Goal: Task Accomplishment & Management: Use online tool/utility

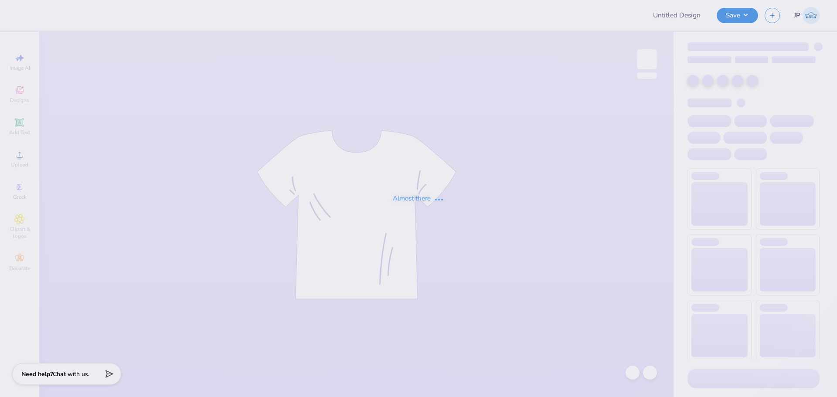
type input "OLAWNpics Fall 2025 Shirt"
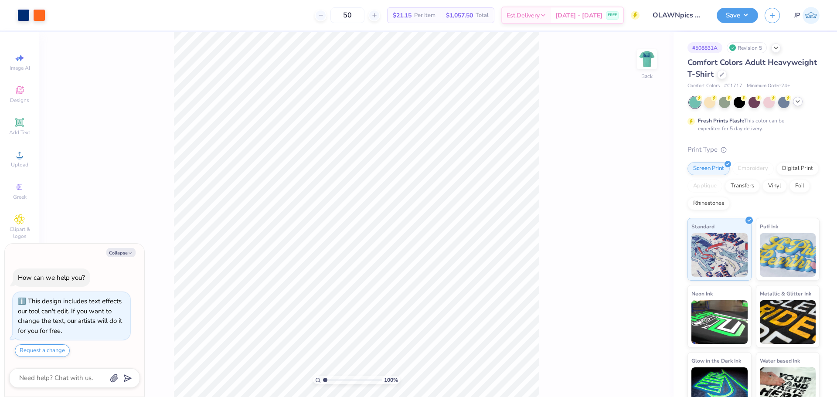
click at [800, 102] on icon at bounding box center [798, 101] width 7 height 7
type textarea "x"
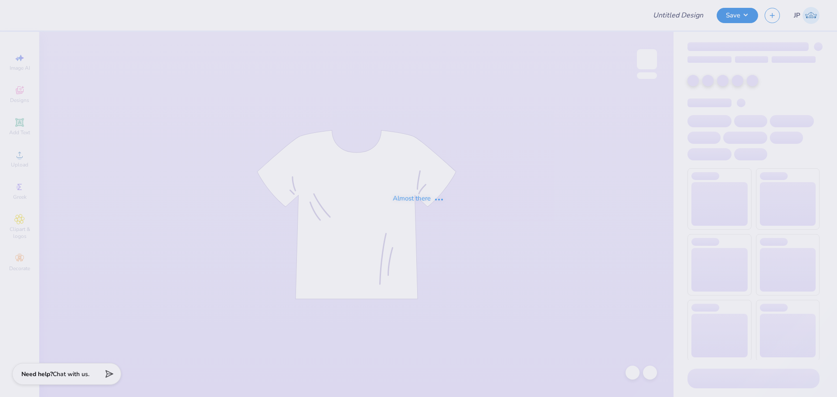
type input "OLAWNpics Fall 2025 Shirt"
type input "50"
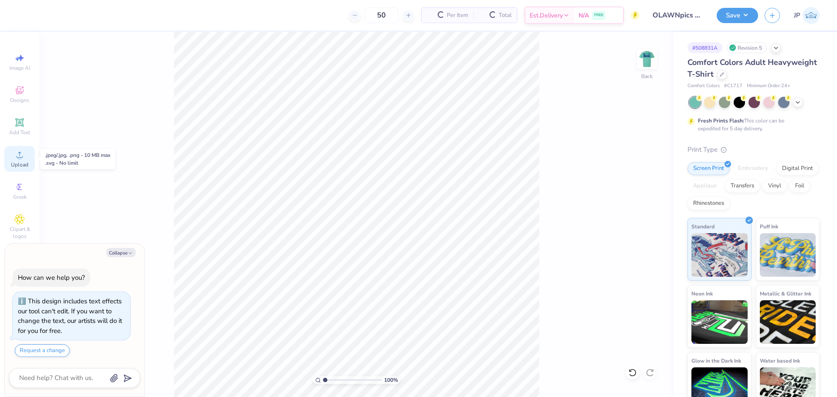
click at [19, 161] on div "Upload" at bounding box center [19, 159] width 31 height 26
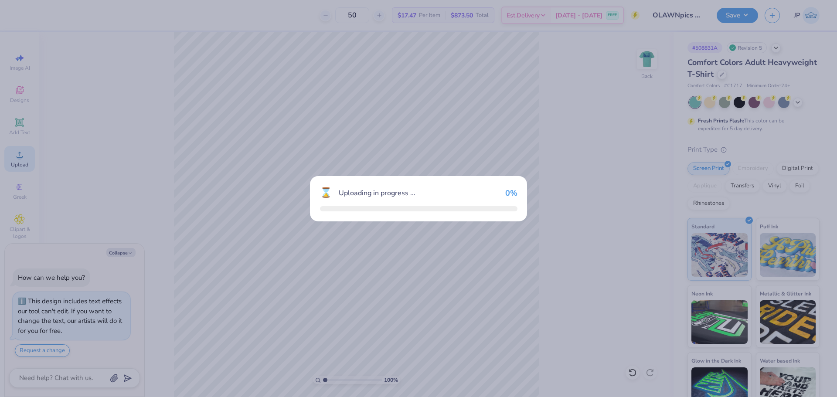
type textarea "x"
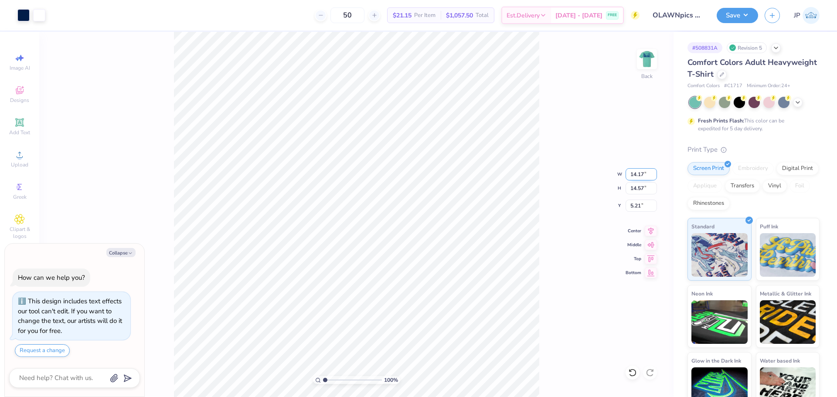
click at [639, 177] on input "14.17" at bounding box center [641, 174] width 31 height 12
click at [639, 176] on input "14.17" at bounding box center [641, 174] width 31 height 12
click at [645, 189] on input "14.57" at bounding box center [641, 188] width 31 height 12
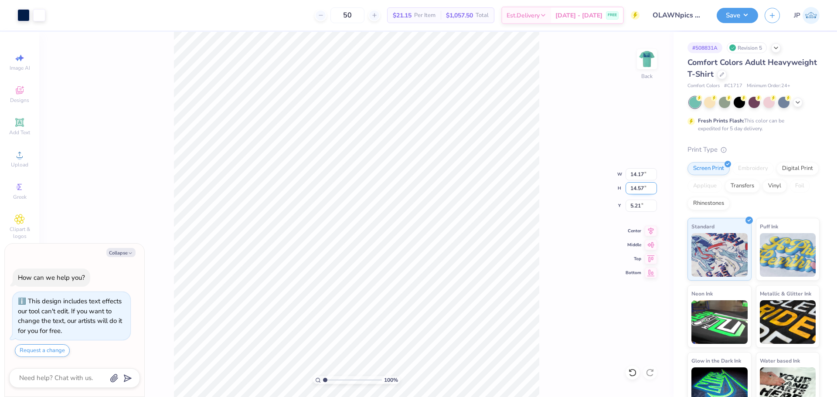
click at [645, 189] on input "14.57" at bounding box center [641, 188] width 31 height 12
type input "3.5"
type textarea "x"
type input "3.40"
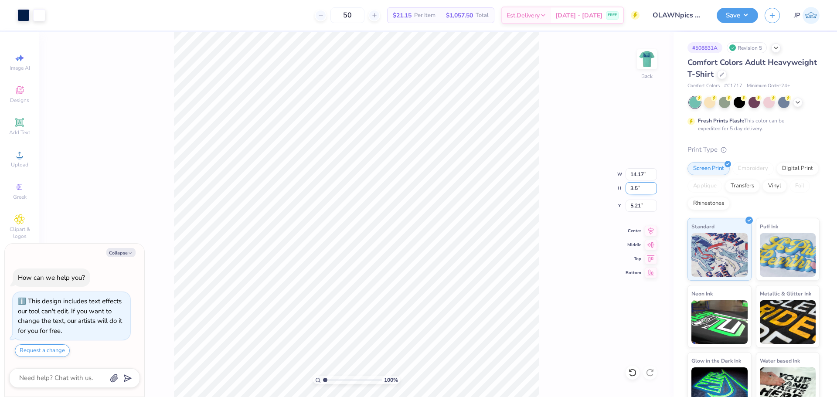
type input "3.50"
type input "10.75"
type textarea "x"
type input "3.00"
click at [659, 63] on div "100 % Back W 3.40 3.40 " H 3.50 3.50 " Y 3.00 3.00 " Center Middle Top Bottom" at bounding box center [356, 215] width 635 height 366
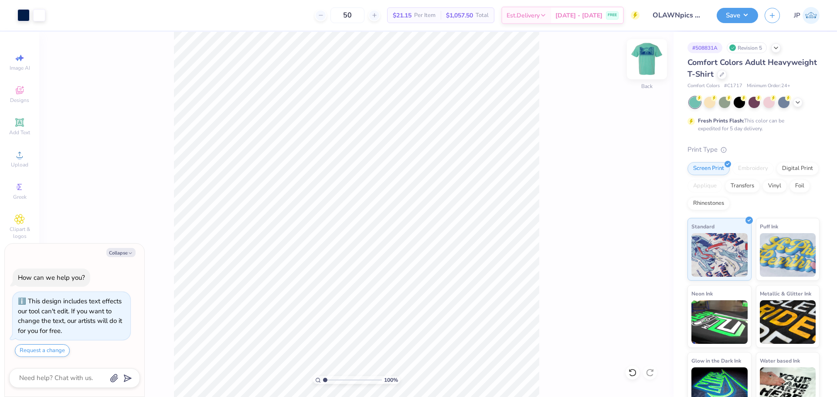
click at [649, 59] on img at bounding box center [647, 59] width 35 height 35
click at [140, 224] on div "100 % Front" at bounding box center [356, 215] width 635 height 366
click at [18, 158] on circle at bounding box center [19, 157] width 5 height 5
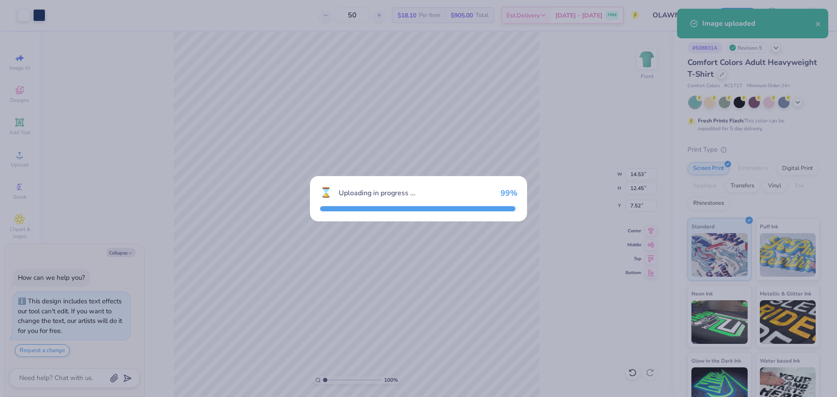
type textarea "x"
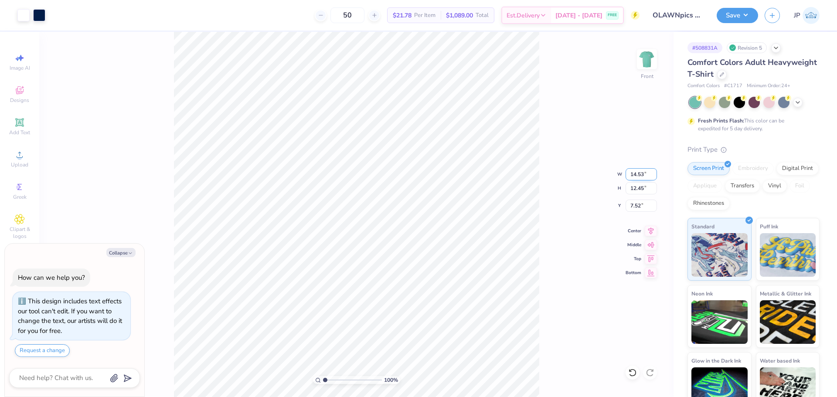
click at [632, 175] on input "14.53" at bounding box center [641, 174] width 31 height 12
type input "12.5"
type textarea "x"
type input "12.50"
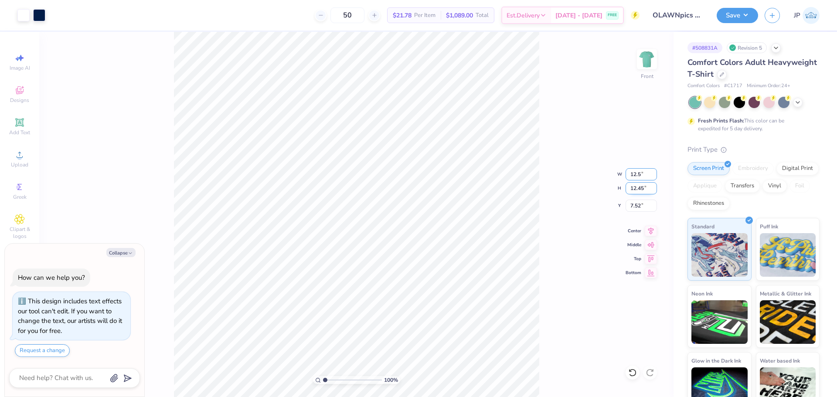
type input "10.71"
click at [640, 205] on input "8.40" at bounding box center [641, 206] width 31 height 12
type input "3"
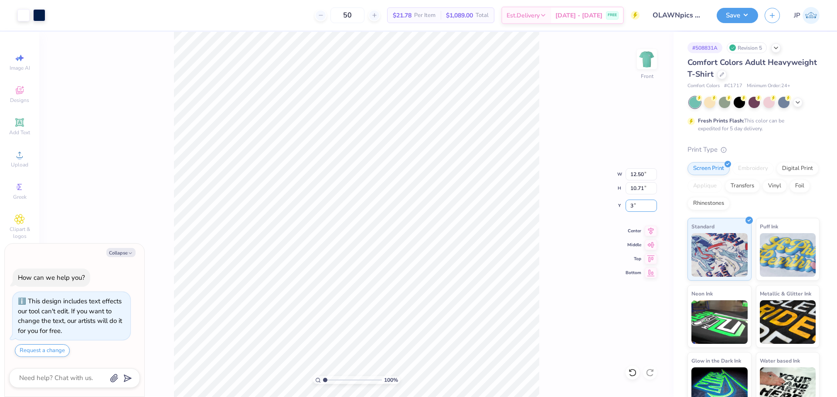
type textarea "x"
type input "3.00"
click at [639, 59] on img at bounding box center [647, 59] width 35 height 35
click at [743, 16] on button "Save" at bounding box center [737, 14] width 41 height 15
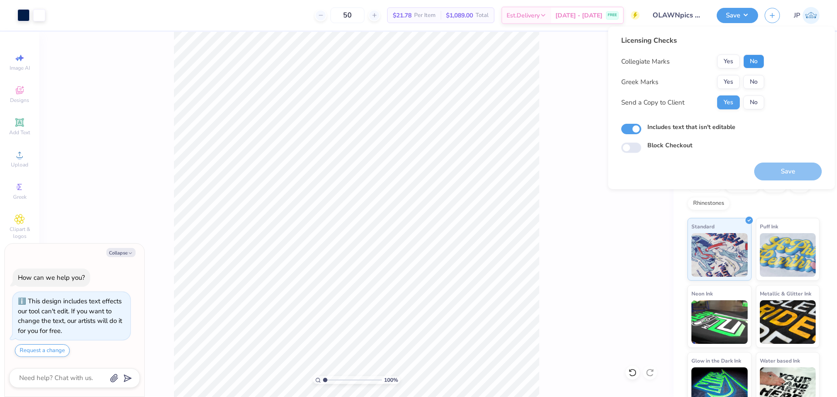
click at [752, 60] on button "No" at bounding box center [754, 62] width 21 height 14
click at [757, 79] on button "No" at bounding box center [754, 82] width 21 height 14
click at [772, 167] on button "Save" at bounding box center [789, 172] width 68 height 18
type textarea "x"
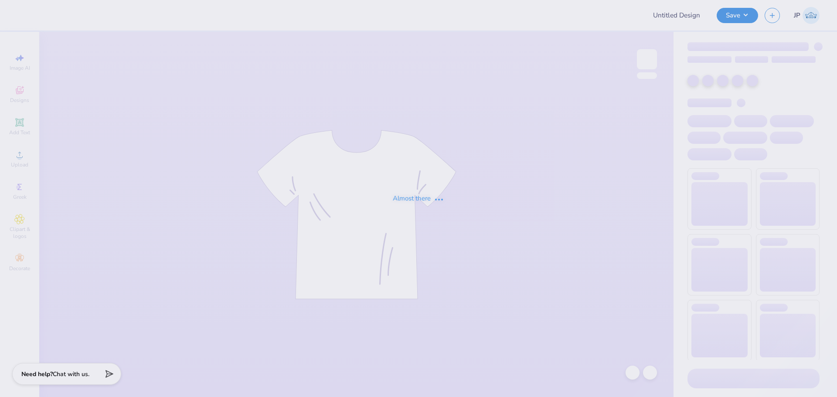
type input "OLAWNpics Fall 2025 Shirt"
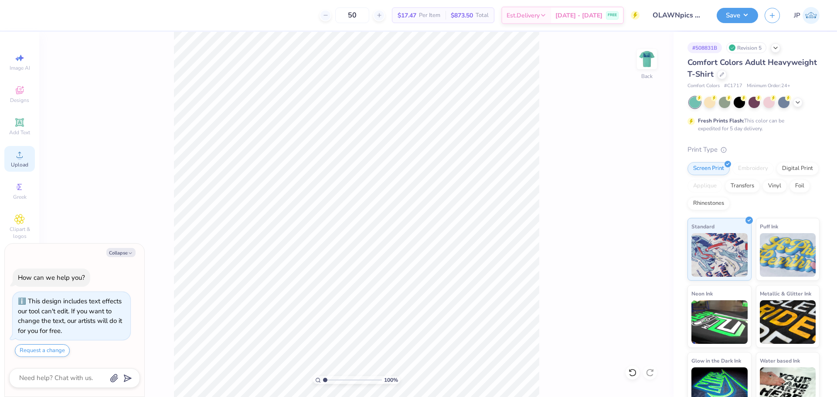
click at [25, 160] on div "Upload" at bounding box center [19, 159] width 31 height 26
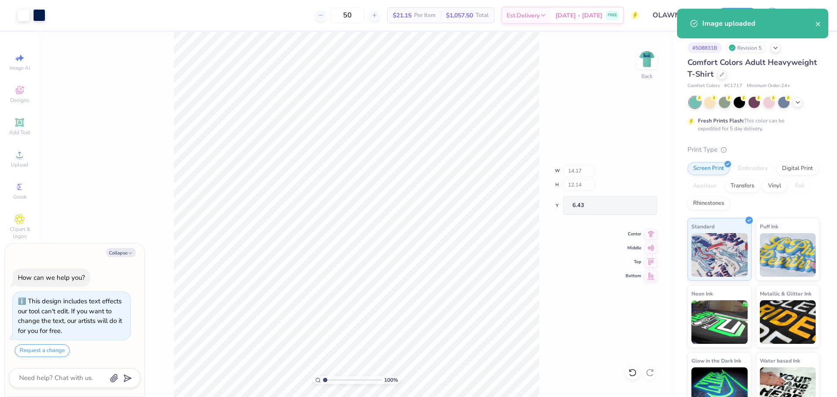
click at [144, 345] on body "Art colors 50 $21.15 Per Item $1,057.50 Total Est. Delivery Sep 6 - 9 FREE Desi…" at bounding box center [418, 198] width 837 height 397
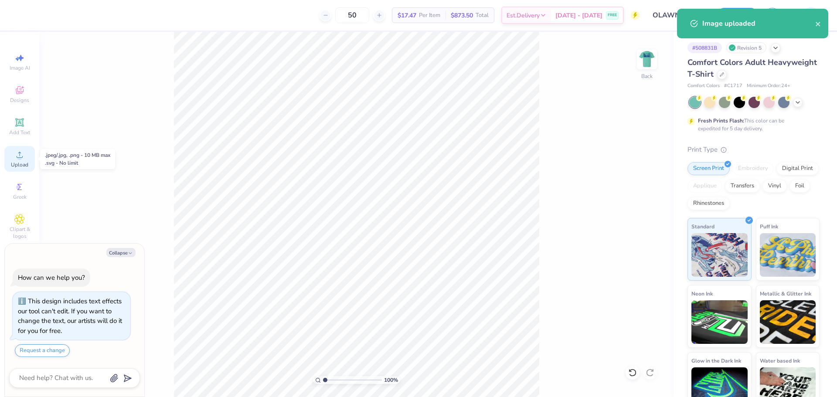
click at [17, 160] on div "Upload" at bounding box center [19, 159] width 31 height 26
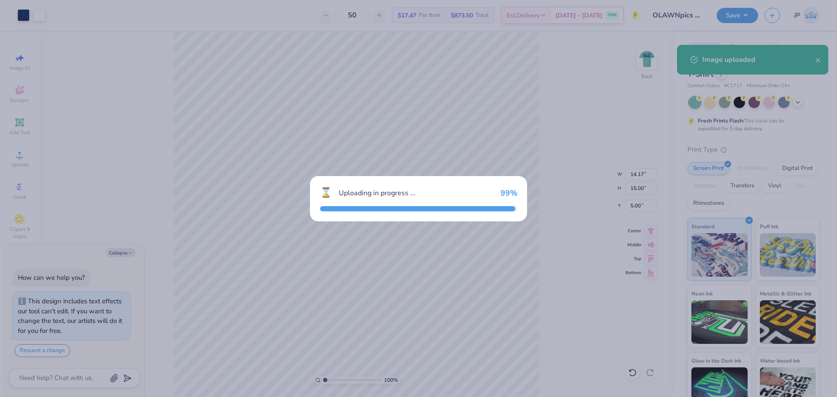
type textarea "x"
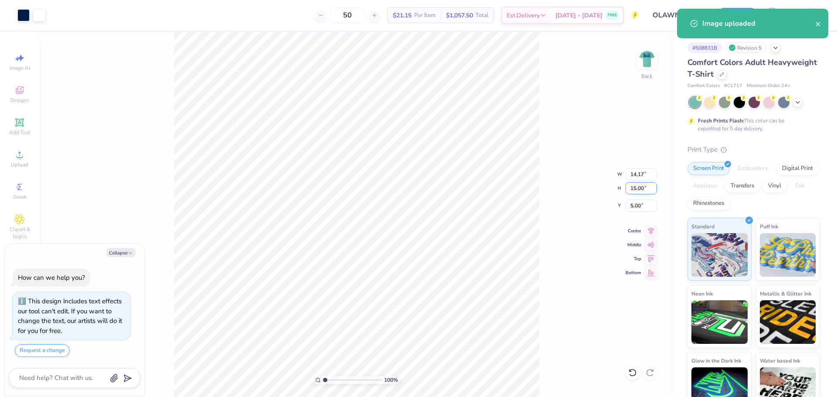
click at [641, 188] on input "15.00" at bounding box center [641, 188] width 31 height 12
click at [640, 188] on input "15.00" at bounding box center [641, 188] width 31 height 12
type input "3.5"
type textarea "x"
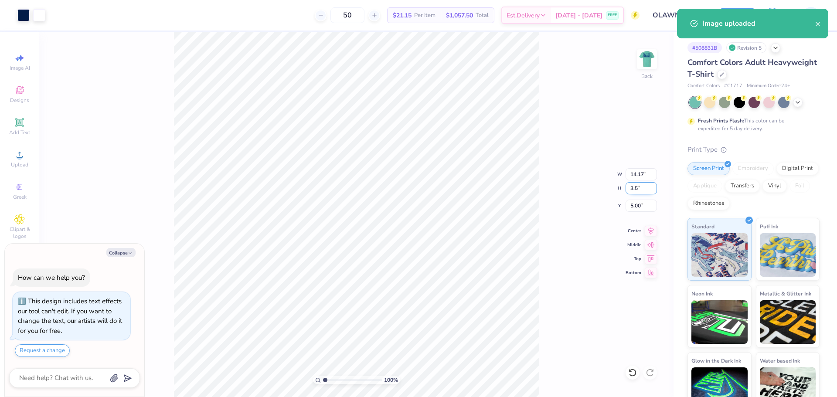
type input "3.31"
type input "3.50"
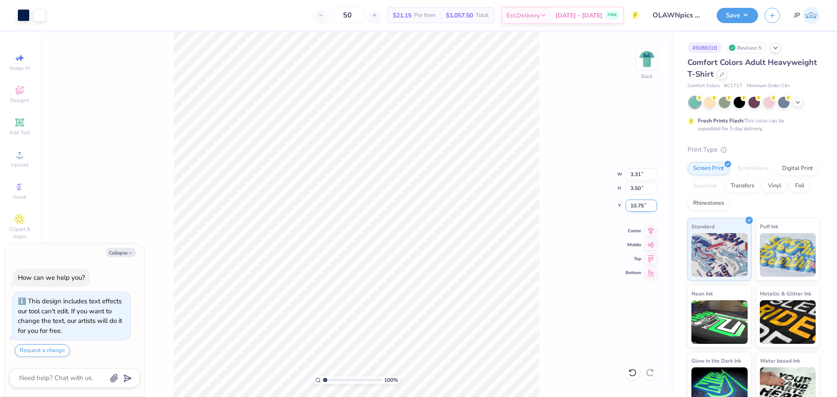
click at [636, 210] on input "10.75" at bounding box center [641, 206] width 31 height 12
type input "3"
type textarea "x"
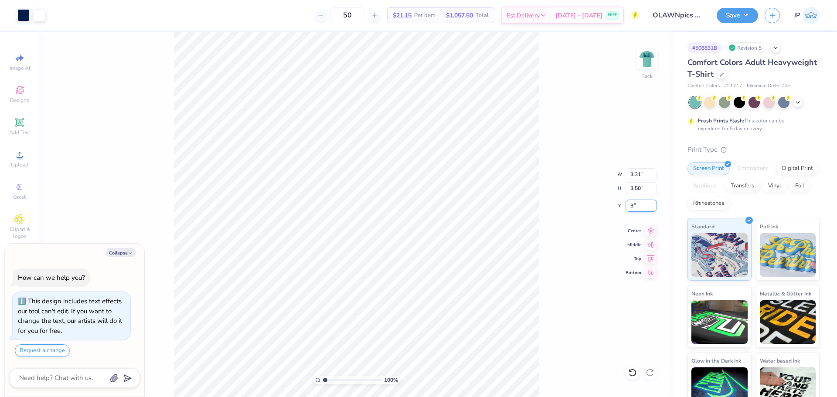
type input "3.00"
click at [649, 59] on img at bounding box center [647, 59] width 35 height 35
click at [24, 124] on icon at bounding box center [19, 122] width 10 height 10
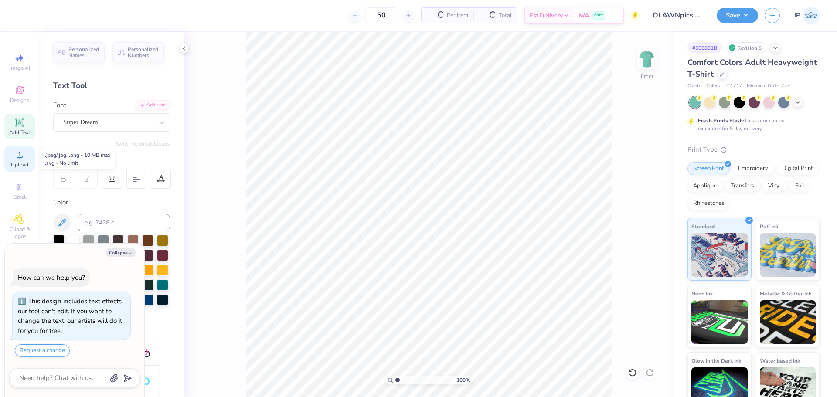
click at [30, 164] on div "Upload" at bounding box center [19, 159] width 31 height 26
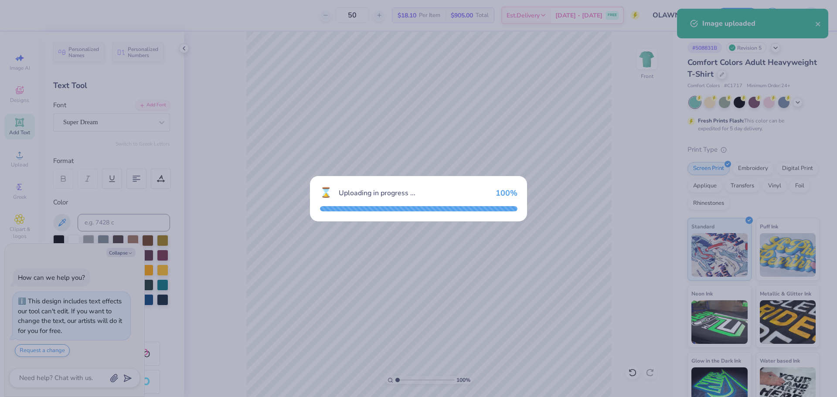
type textarea "x"
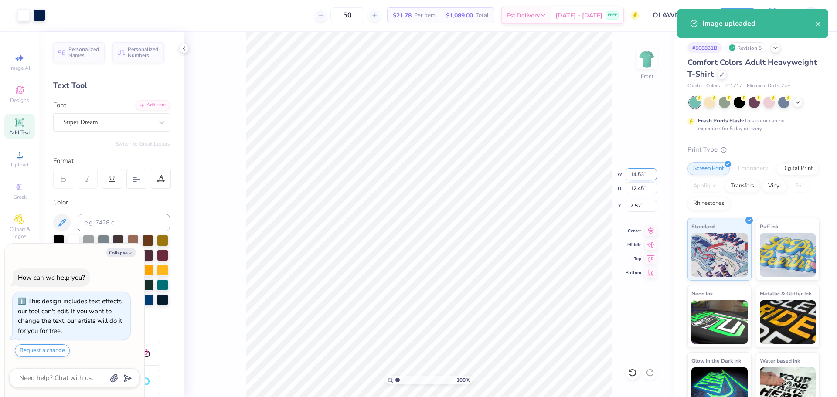
click at [632, 178] on input "14.53" at bounding box center [641, 174] width 31 height 12
drag, startPoint x: 632, startPoint y: 178, endPoint x: 700, endPoint y: 173, distance: 68.2
click at [631, 178] on input "14.53" at bounding box center [641, 174] width 31 height 12
type input "12.5"
type textarea "x"
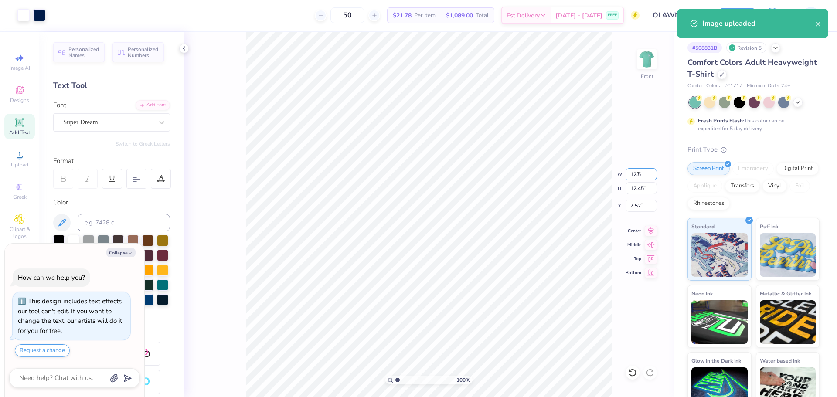
type input "12.50"
type input "10.71"
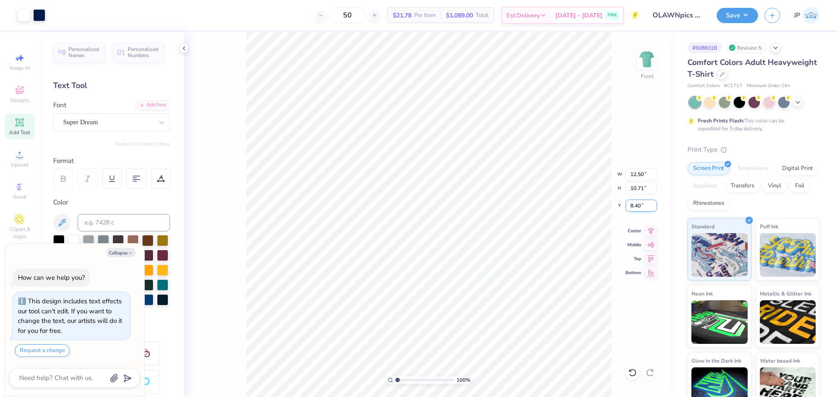
click at [643, 205] on input "8.40" at bounding box center [641, 206] width 31 height 12
type input "3"
type textarea "x"
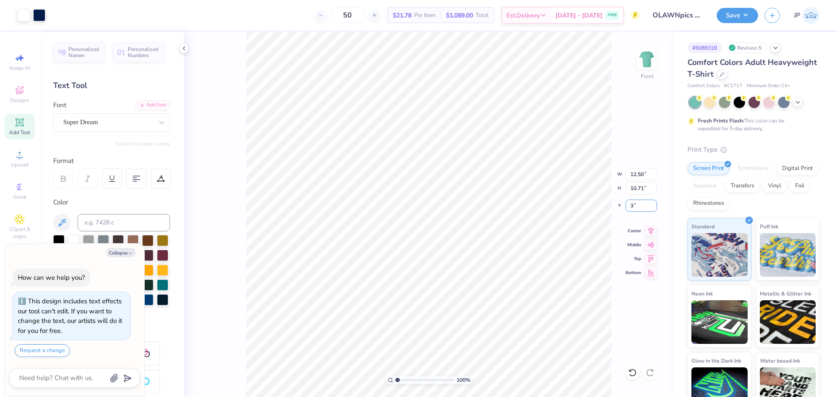
type input "3.00"
click at [745, 15] on button "Save" at bounding box center [737, 14] width 41 height 15
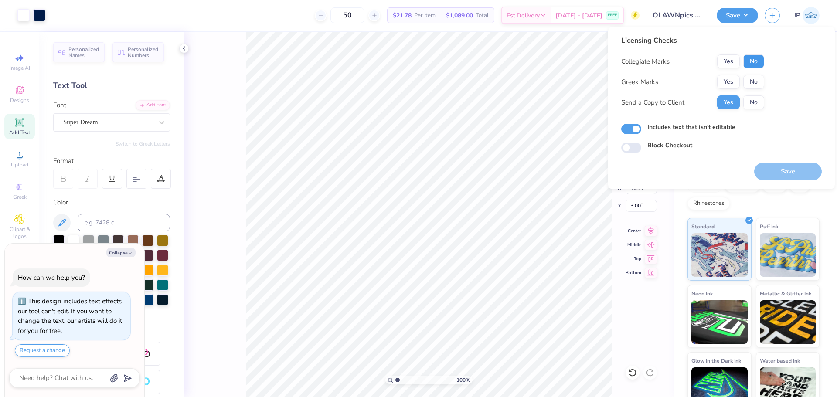
click at [756, 60] on button "No" at bounding box center [754, 62] width 21 height 14
click at [757, 83] on button "No" at bounding box center [754, 82] width 21 height 14
click at [775, 173] on button "Save" at bounding box center [789, 172] width 68 height 18
type textarea "x"
